Goal: Task Accomplishment & Management: Manage account settings

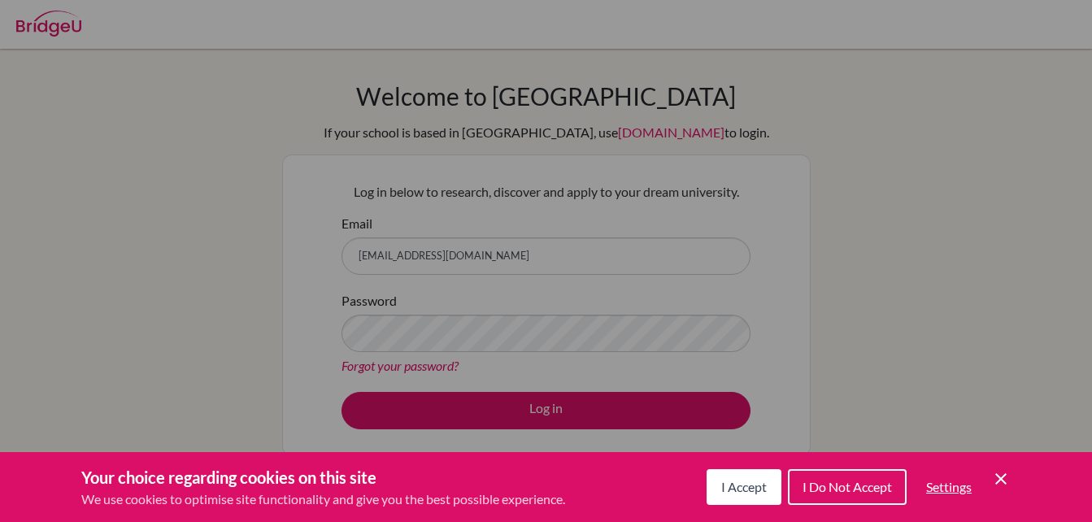
click at [762, 488] on span "I Accept" at bounding box center [744, 486] width 46 height 15
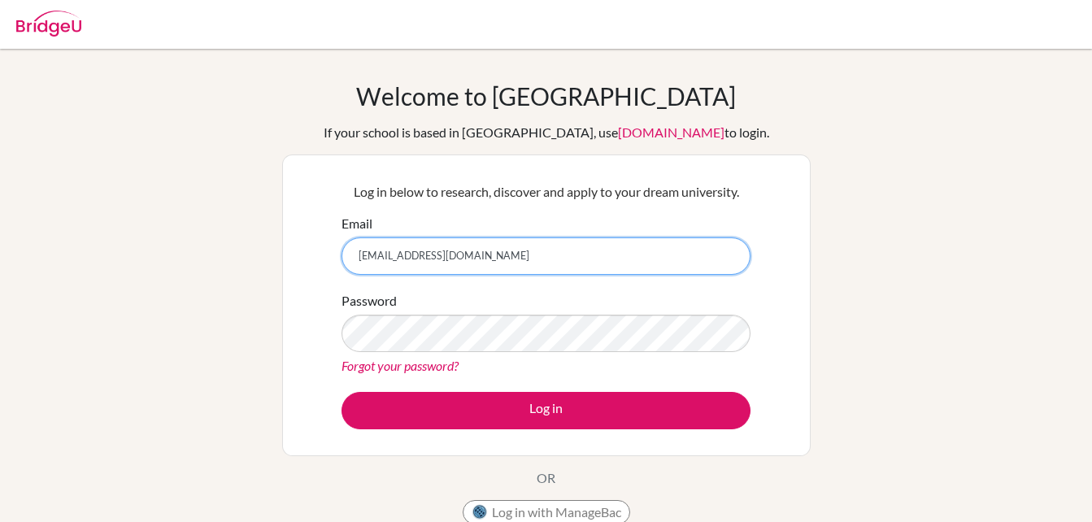
click at [493, 260] on input "[EMAIL_ADDRESS][DOMAIN_NAME]" at bounding box center [545, 255] width 409 height 37
type input "[EMAIL_ADDRESS][DOMAIN_NAME]"
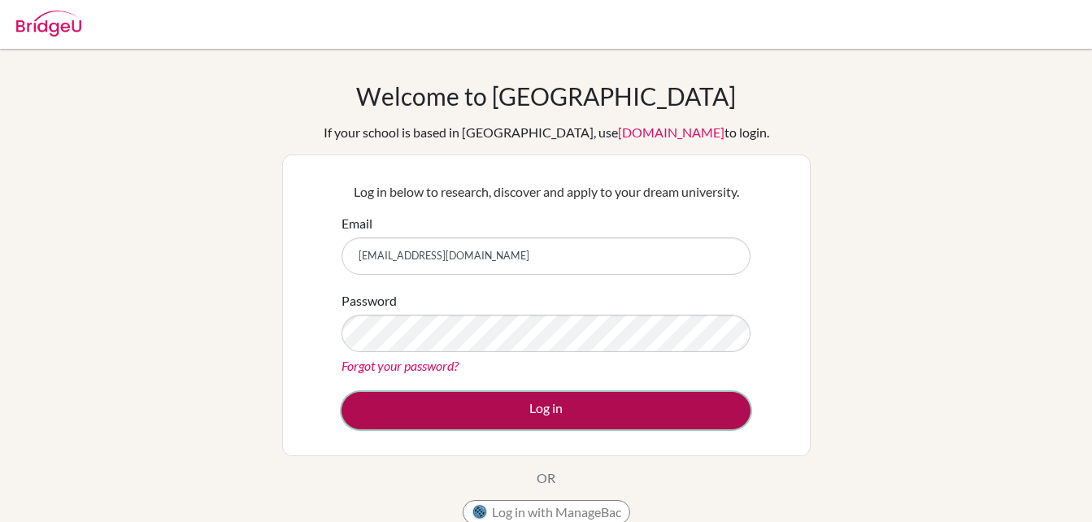
click at [609, 403] on button "Log in" at bounding box center [545, 410] width 409 height 37
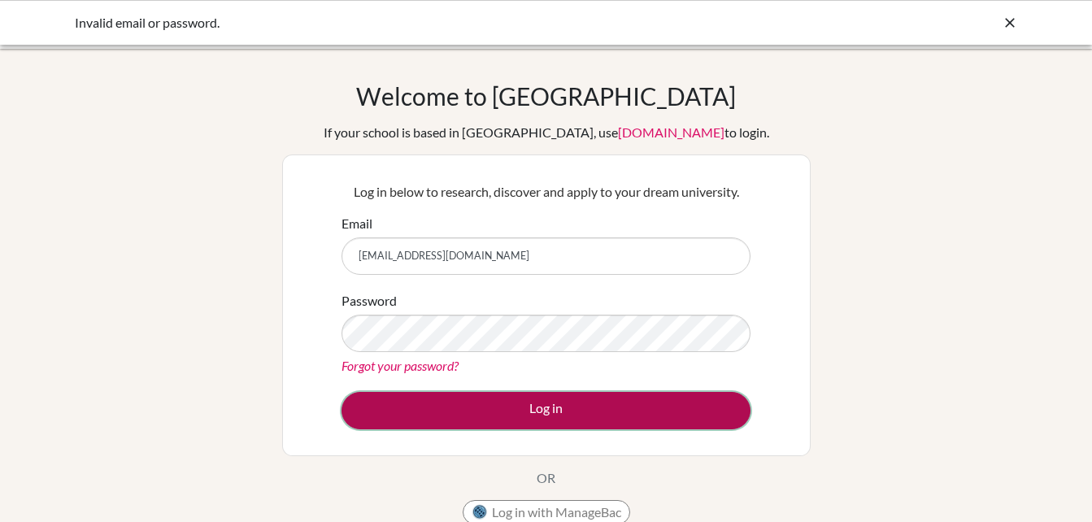
click at [554, 402] on button "Log in" at bounding box center [545, 410] width 409 height 37
